Goal: Navigation & Orientation: Find specific page/section

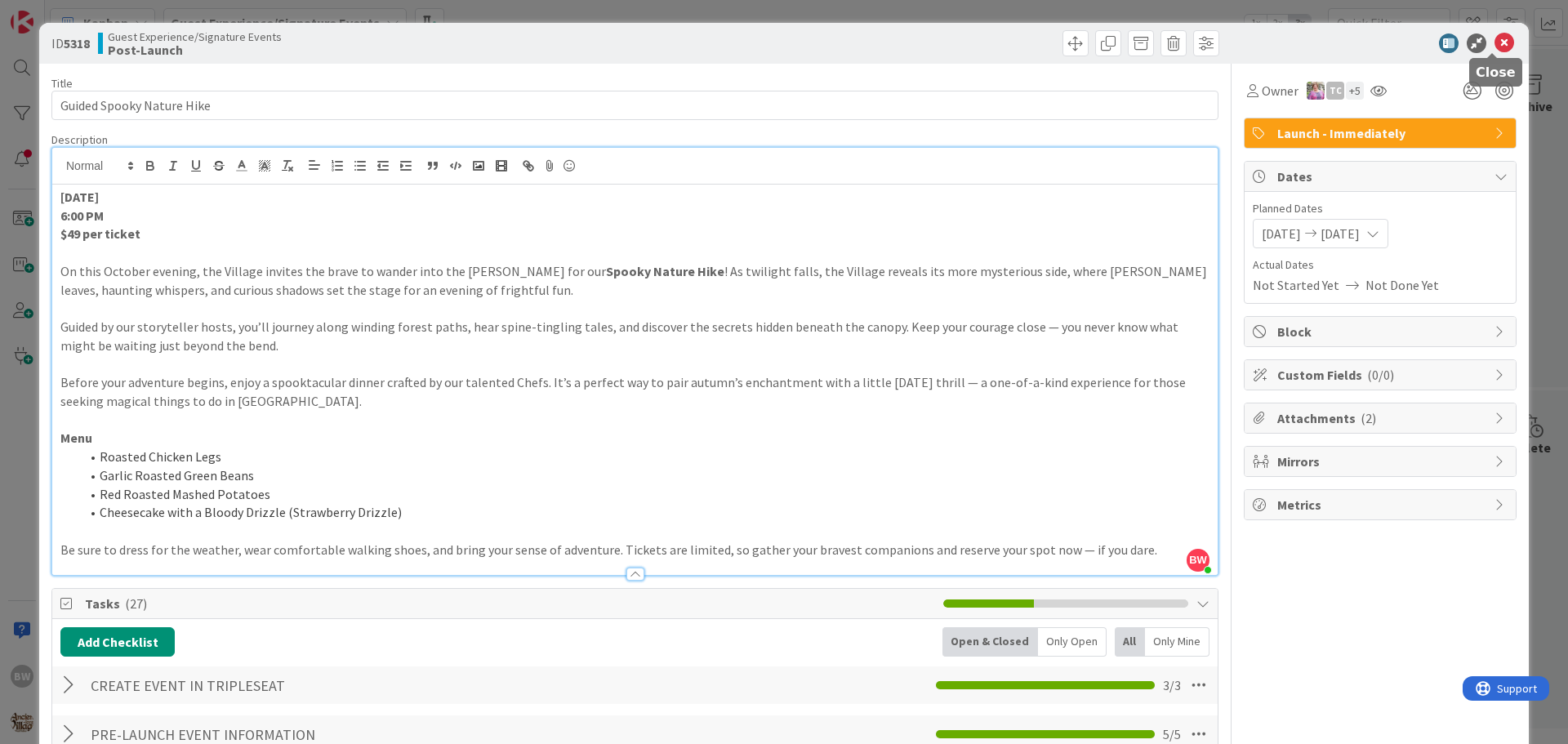
click at [1496, 43] on icon at bounding box center [1504, 43] width 20 height 20
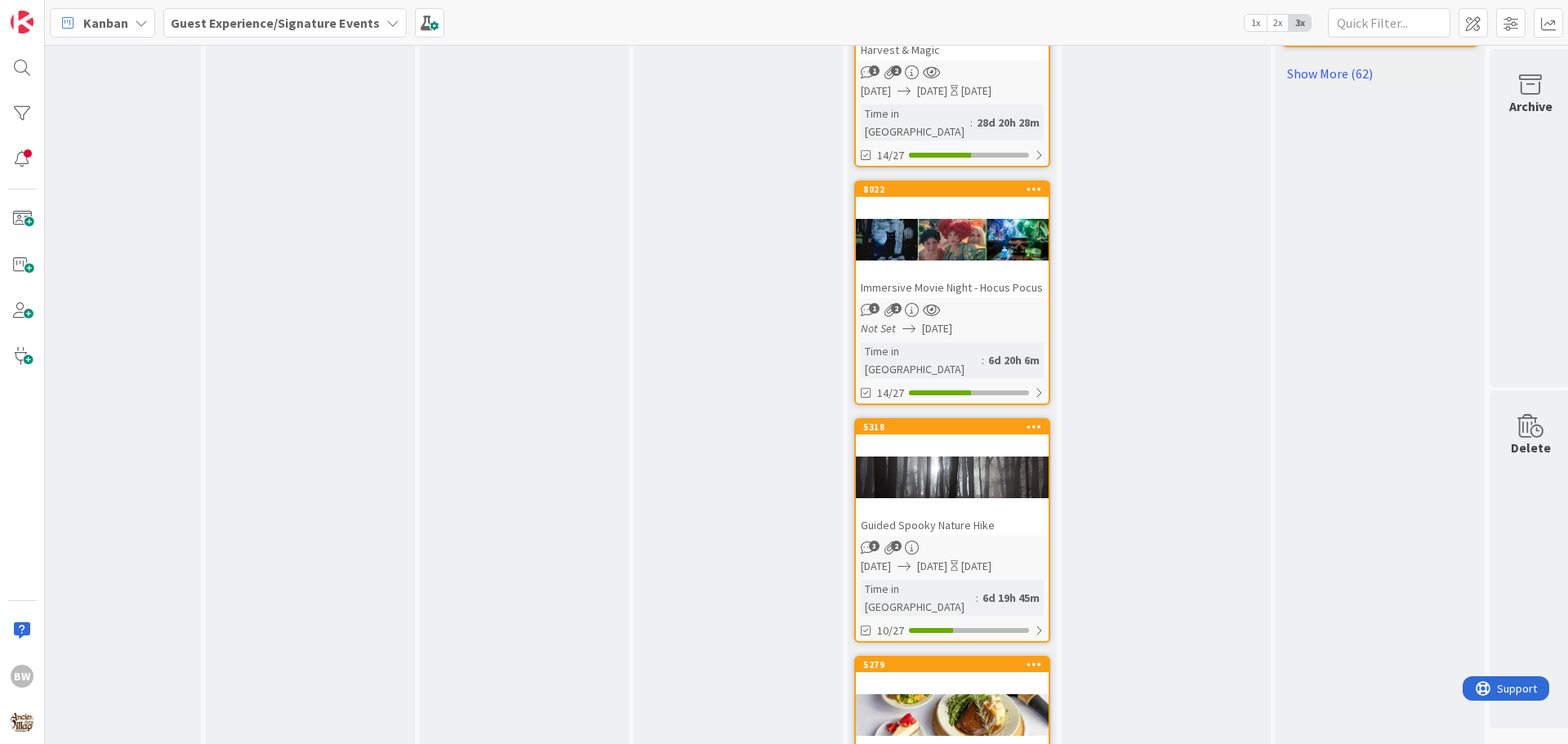
click at [375, 22] on div "Guest Experience/Signature Events" at bounding box center [285, 22] width 244 height 30
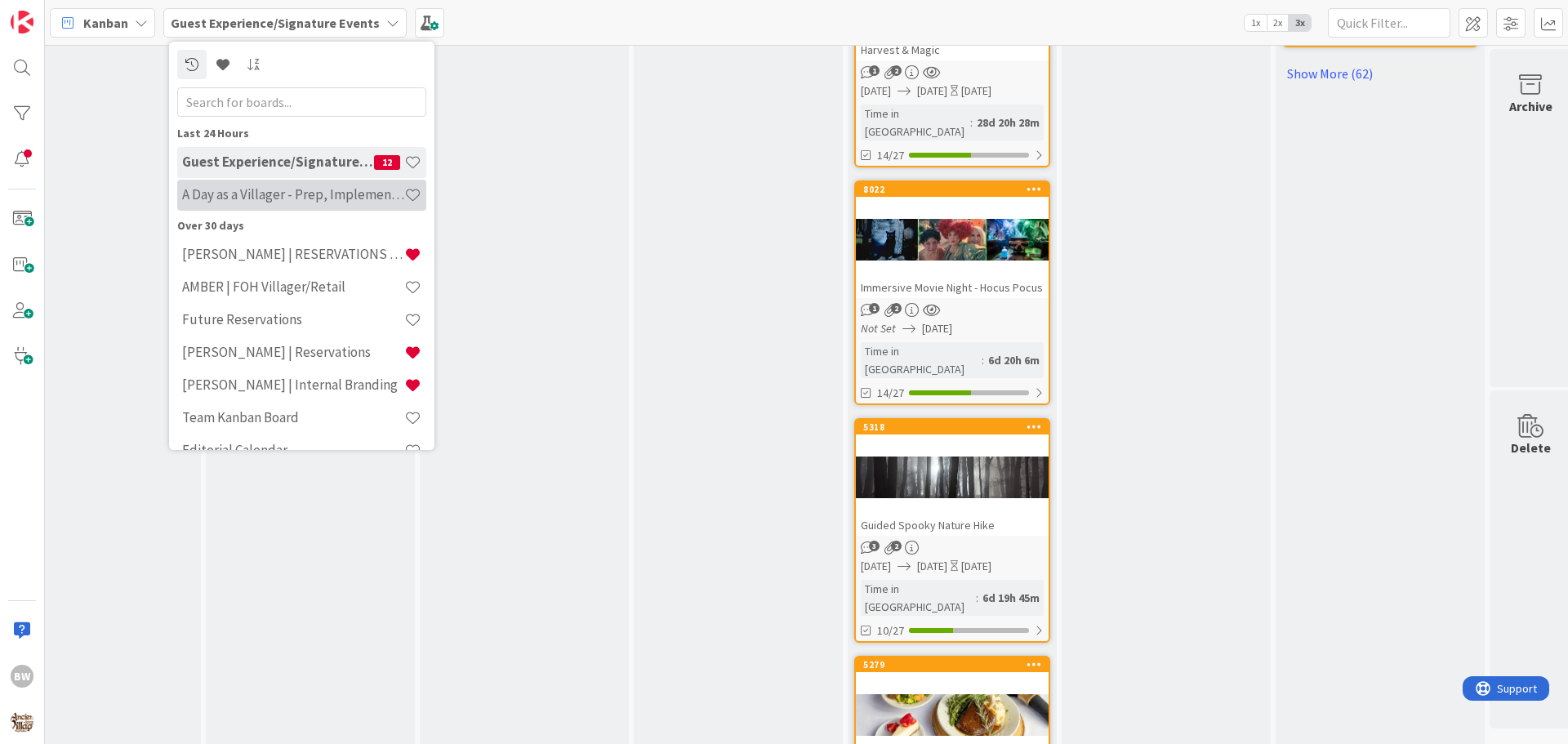
click at [251, 199] on h4 "A Day as a Villager - Prep, Implement and Execute" at bounding box center [293, 195] width 222 height 16
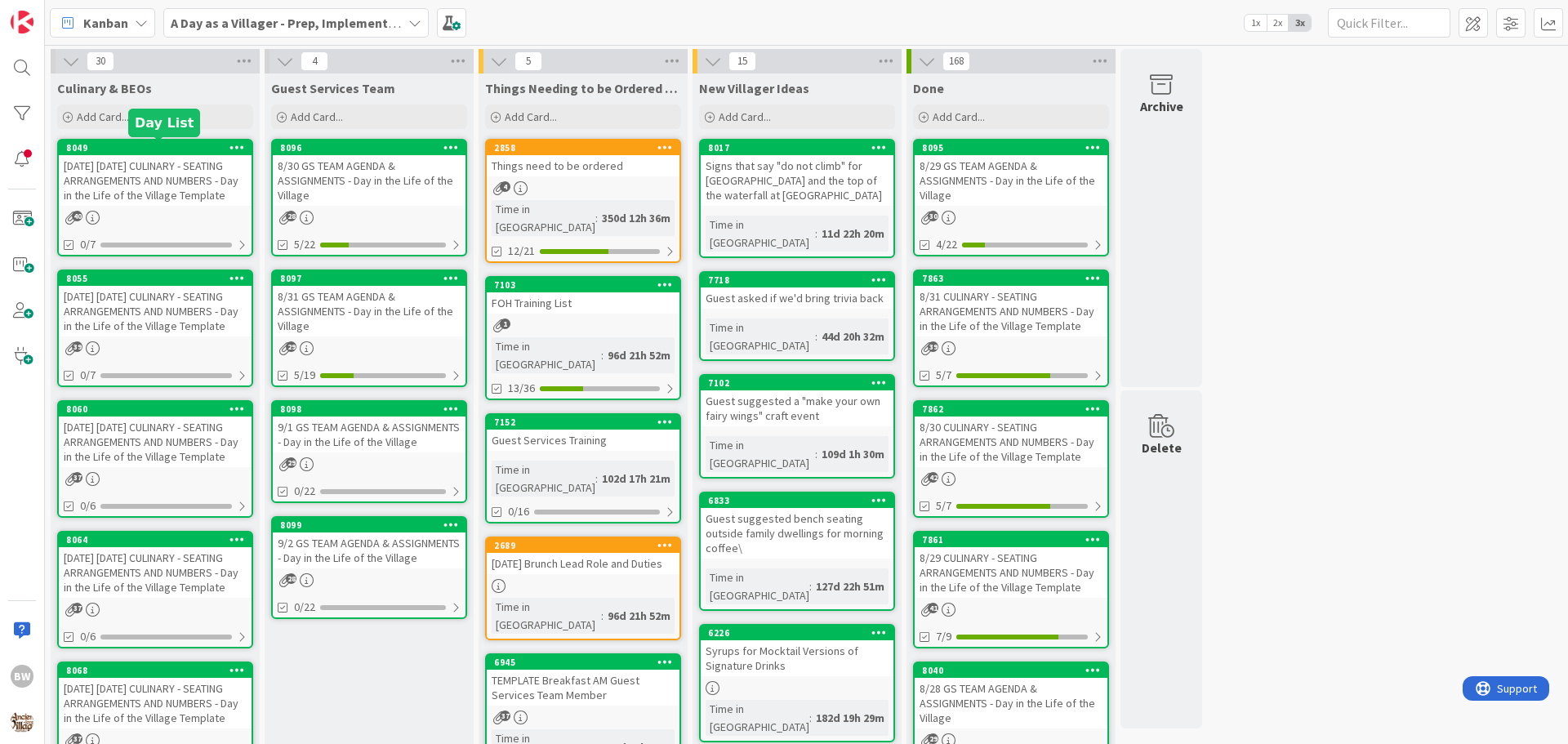
click at [172, 148] on div "8049" at bounding box center [159, 148] width 186 height 12
